Goal: Information Seeking & Learning: Learn about a topic

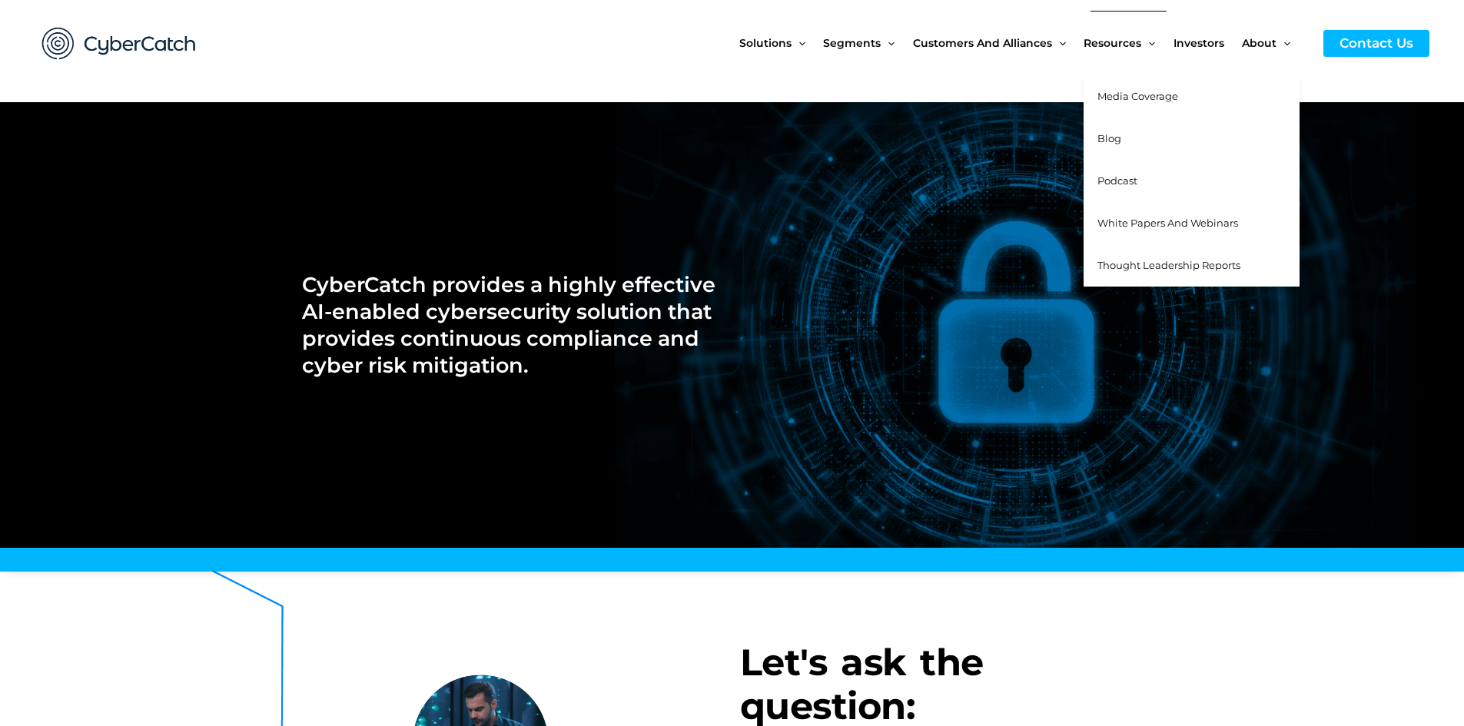
click at [1148, 220] on span "White Papers and Webinars" at bounding box center [1167, 223] width 141 height 12
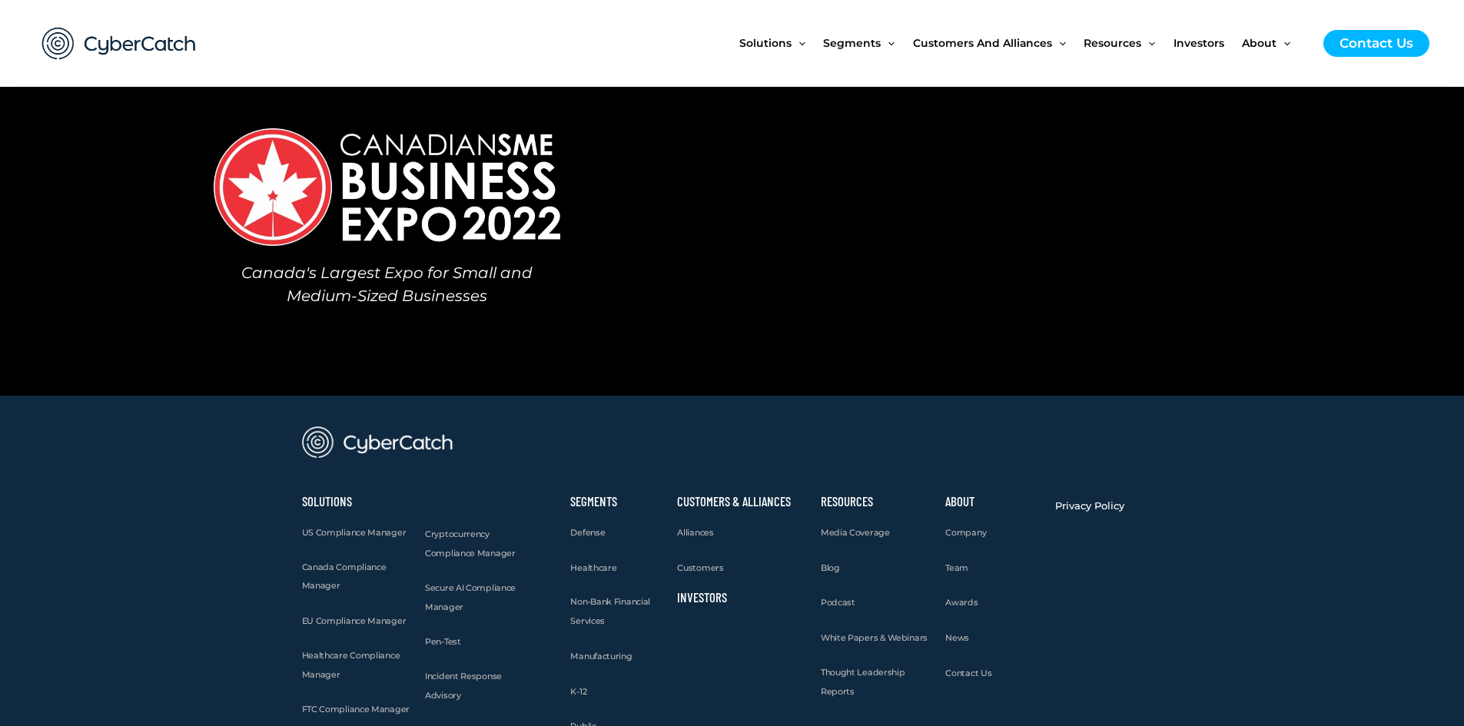
scroll to position [1537, 0]
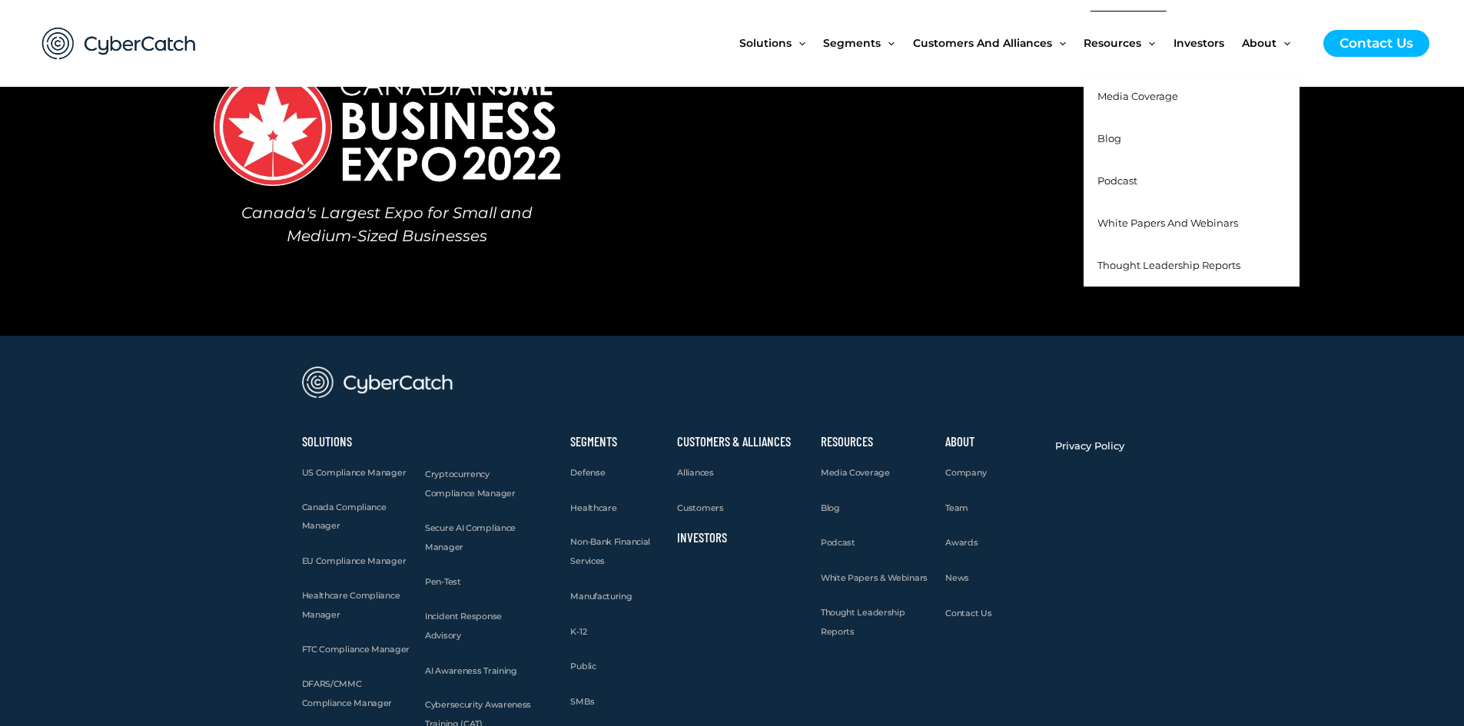
click at [1117, 133] on span "Blog" at bounding box center [1109, 138] width 24 height 12
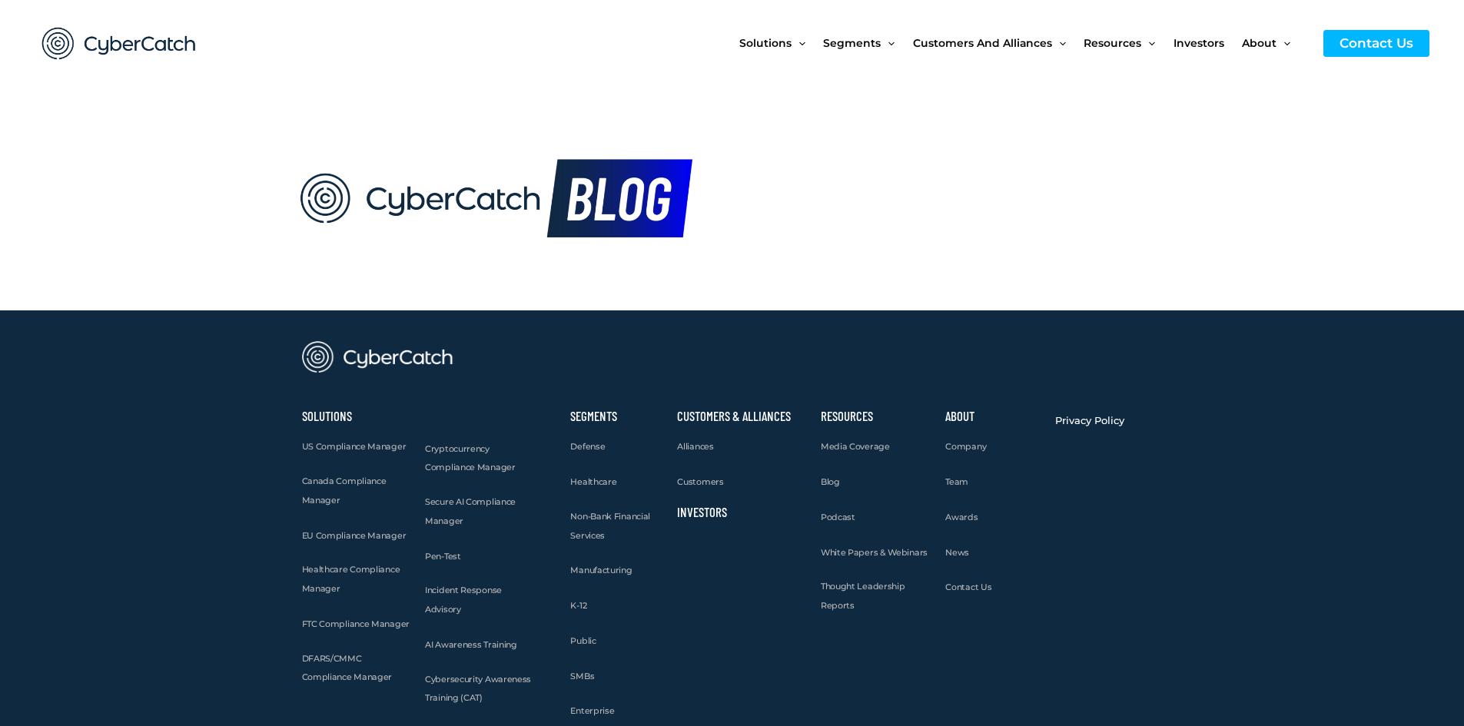
click at [622, 202] on img at bounding box center [485, 198] width 416 height 100
